Goal: Information Seeking & Learning: Find specific page/section

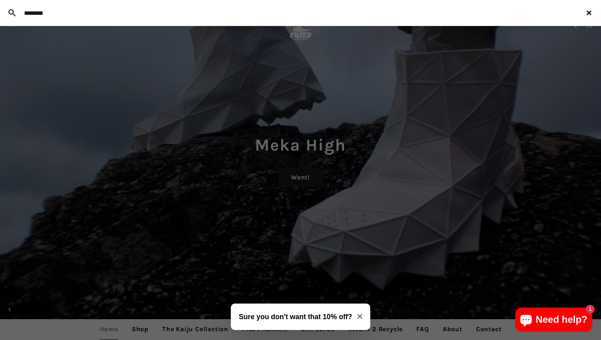
type input "********"
click at [4, 2] on button "Search" at bounding box center [12, 13] width 16 height 22
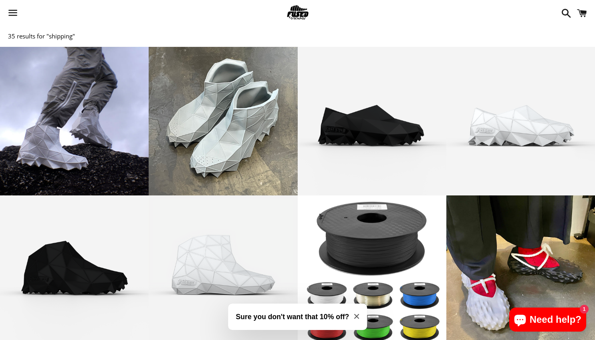
click at [566, 9] on span at bounding box center [565, 13] width 14 height 24
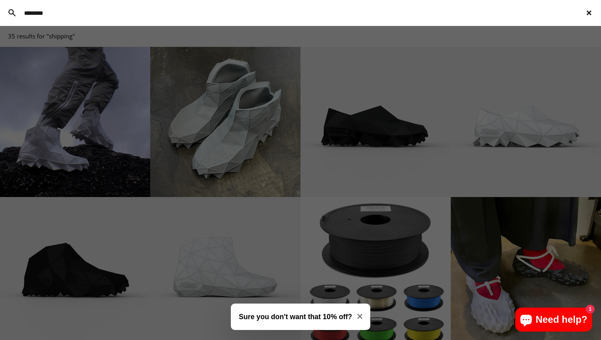
click at [4, 2] on button "Search" at bounding box center [12, 13] width 16 height 22
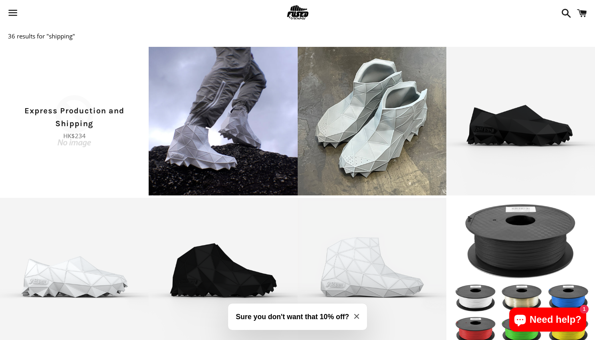
click at [64, 123] on p "Express Production and Shipping" at bounding box center [74, 118] width 121 height 26
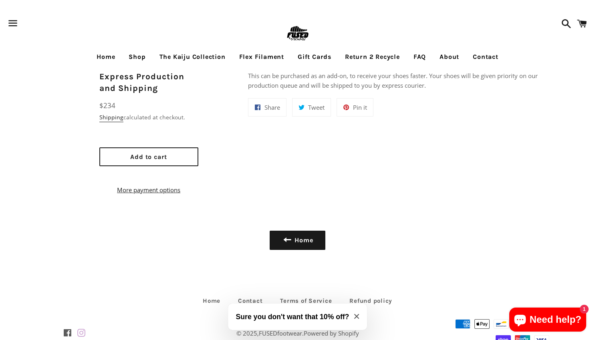
click at [133, 54] on link "Shop" at bounding box center [137, 57] width 29 height 20
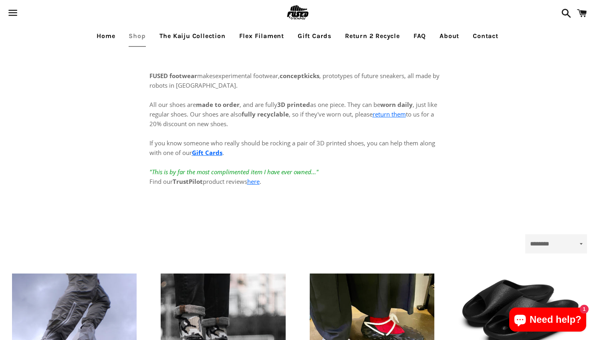
click at [211, 36] on link "The Kaiju Collection" at bounding box center [193, 36] width 78 height 20
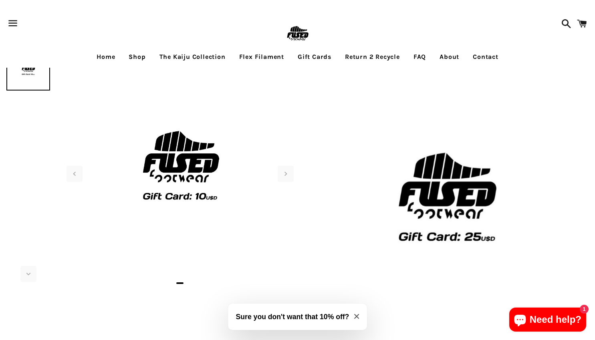
click at [422, 56] on link "FAQ" at bounding box center [420, 57] width 24 height 20
